Goal: Task Accomplishment & Management: Use online tool/utility

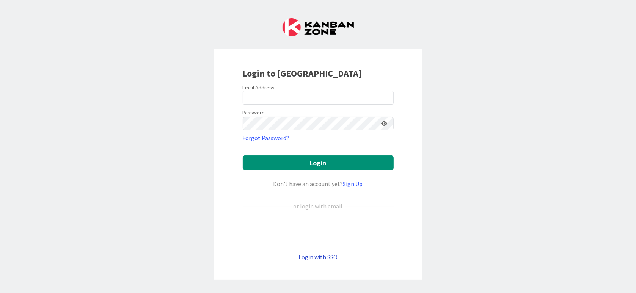
click at [315, 258] on link "Login with SSO" at bounding box center [317, 257] width 39 height 8
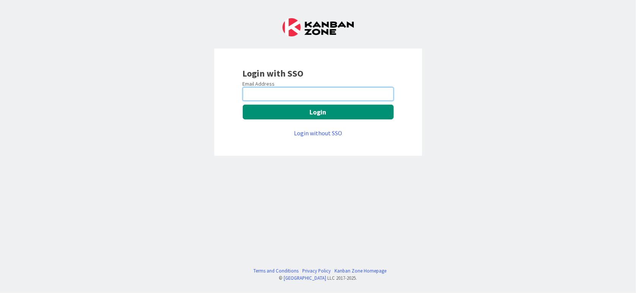
click at [290, 92] on input "email" at bounding box center [318, 94] width 151 height 14
type input "[EMAIL_ADDRESS][DOMAIN_NAME]"
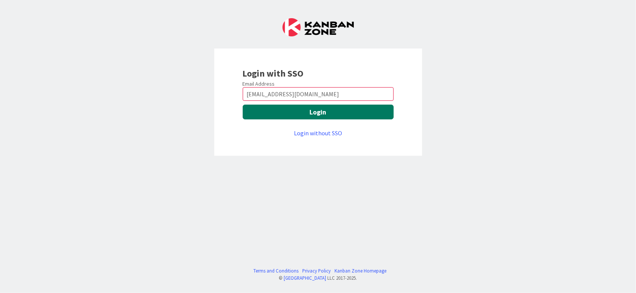
click at [326, 107] on button "Login" at bounding box center [318, 112] width 151 height 15
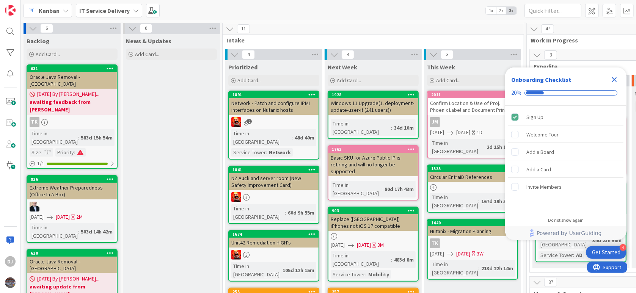
click at [615, 83] on icon "Close Checklist" at bounding box center [614, 79] width 9 height 9
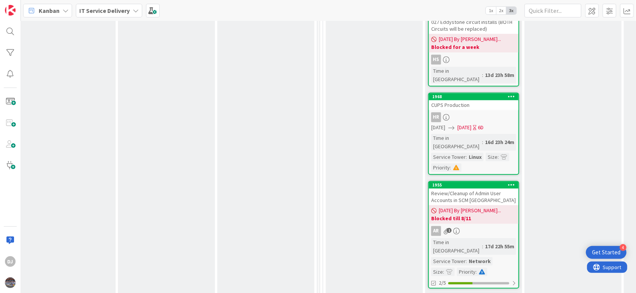
scroll to position [1252, 207]
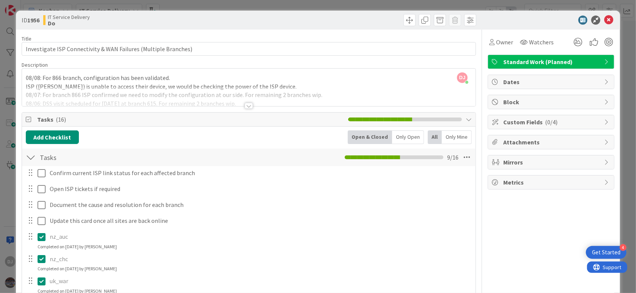
click at [374, 75] on div "DJ Deepak Jaiswal just joined 08/08: For 866 branch, configuration has been val…" at bounding box center [248, 88] width 453 height 38
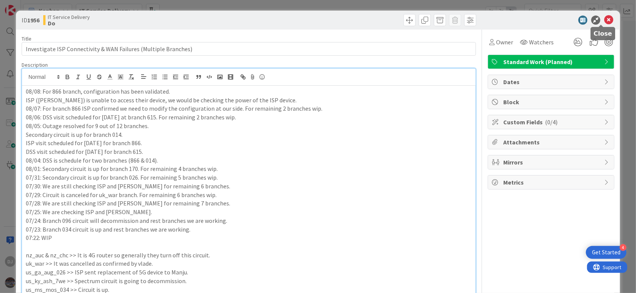
click at [604, 20] on icon at bounding box center [608, 20] width 9 height 9
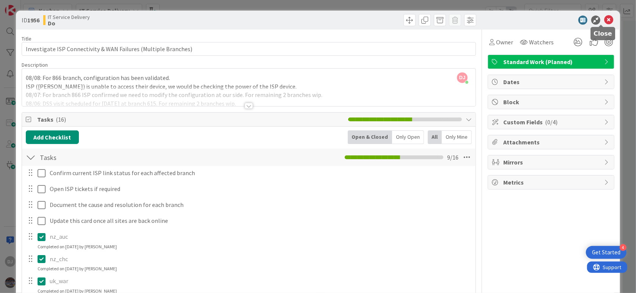
click at [604, 20] on icon at bounding box center [608, 20] width 9 height 9
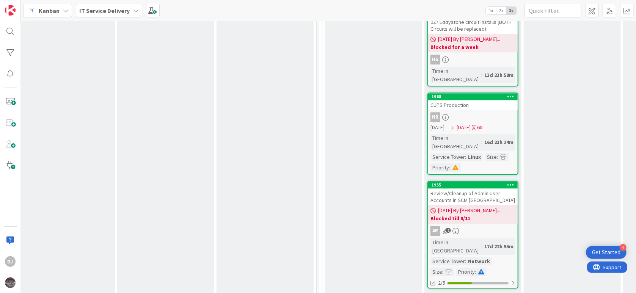
scroll to position [1252, 208]
